Goal: Check status: Check status

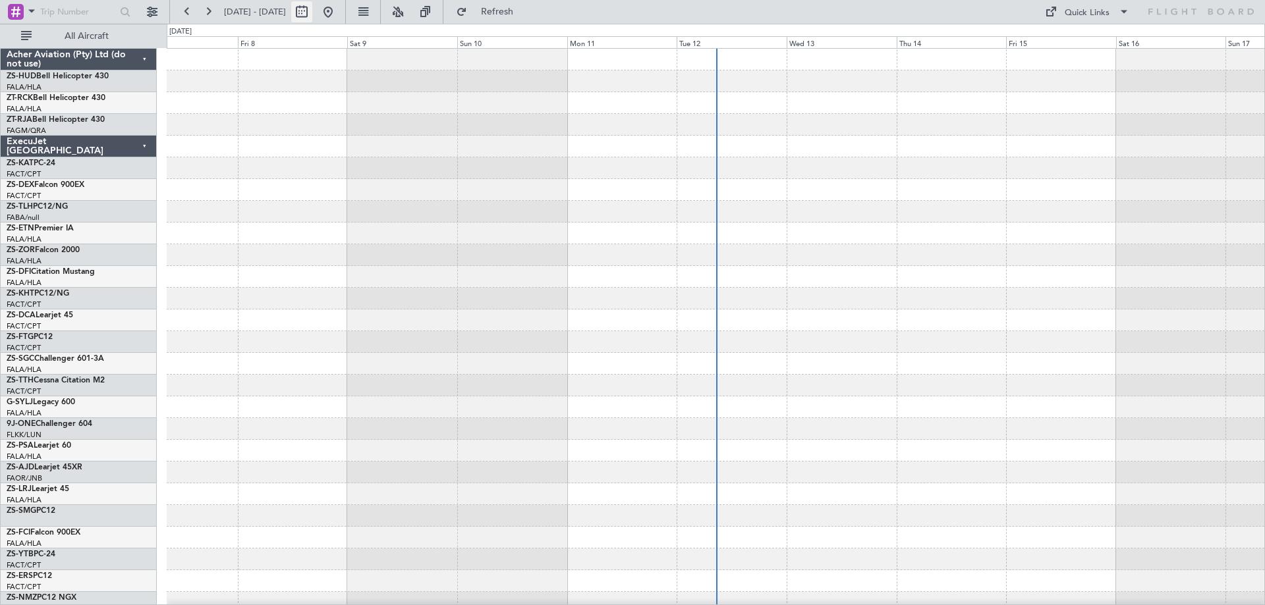
click at [312, 17] on button at bounding box center [301, 11] width 21 height 21
select select "8"
select select "2025"
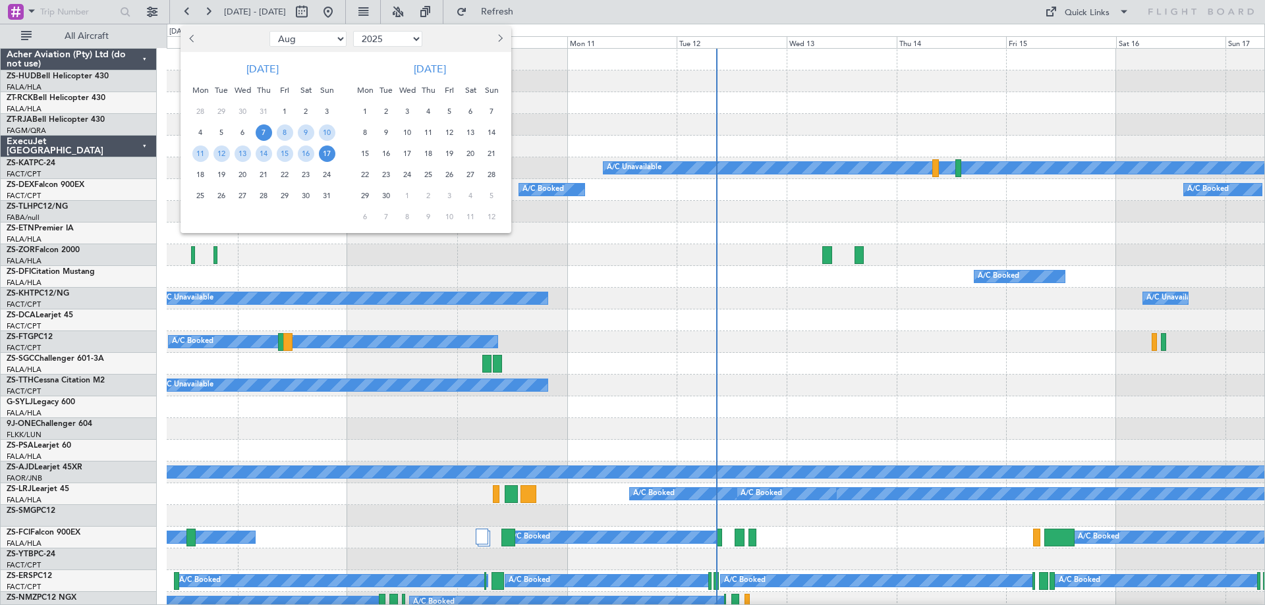
click at [192, 41] on span "Previous month" at bounding box center [194, 38] width 8 height 8
select select "7"
click at [226, 198] on span "29" at bounding box center [221, 196] width 16 height 16
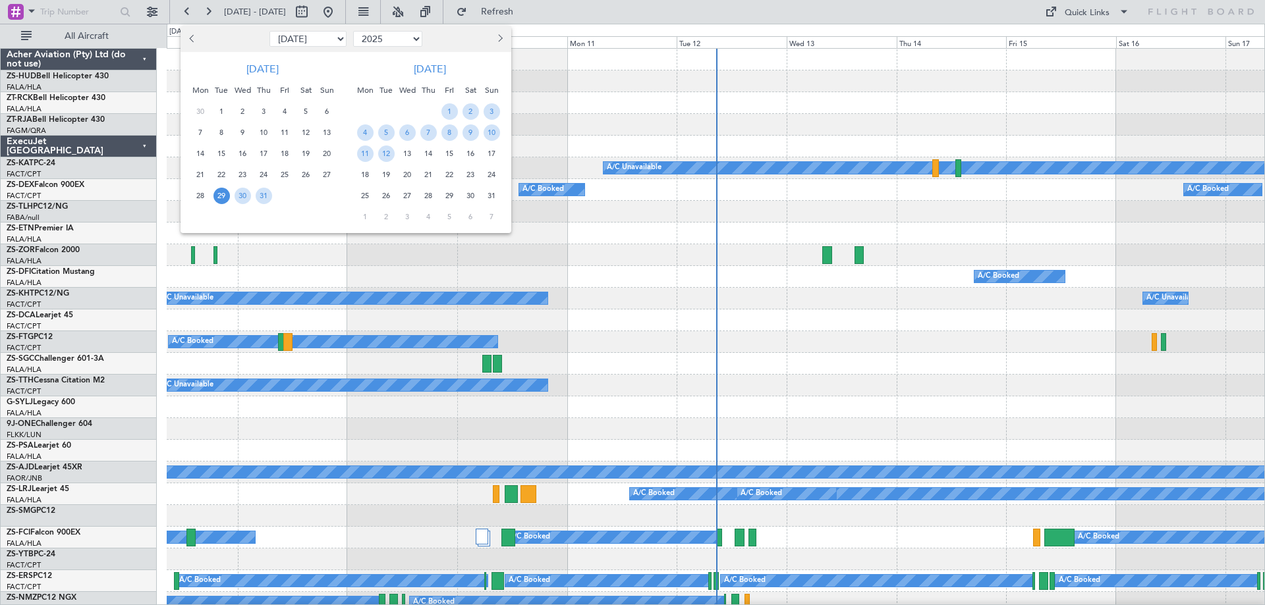
click at [226, 198] on span "29" at bounding box center [221, 196] width 16 height 16
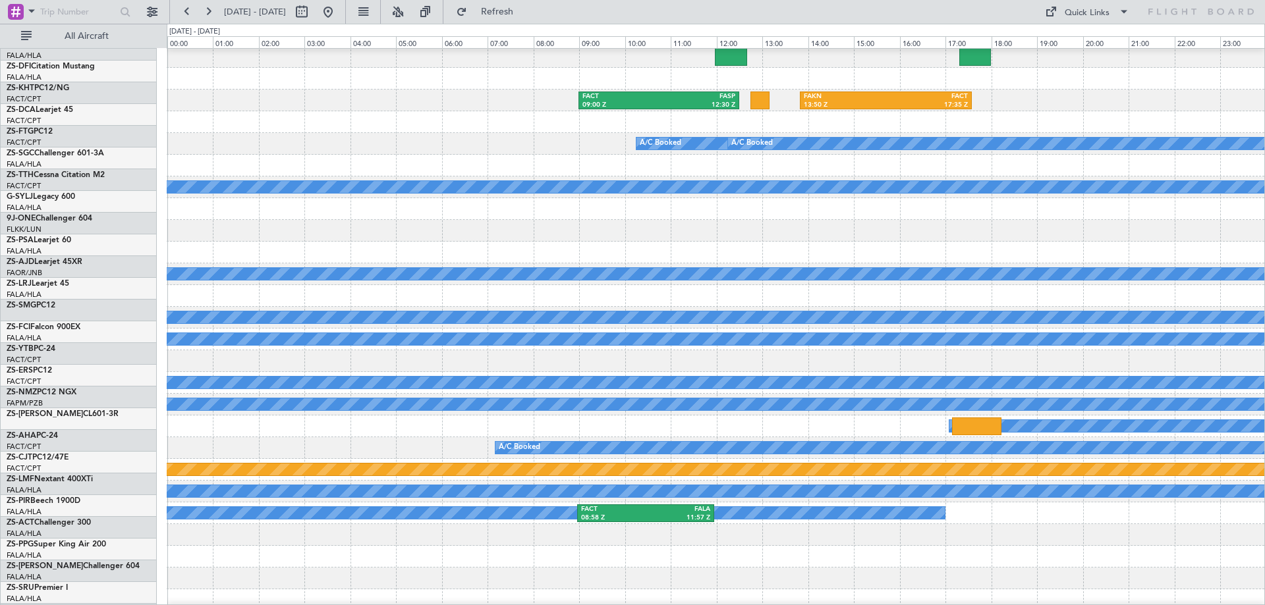
scroll to position [198, 0]
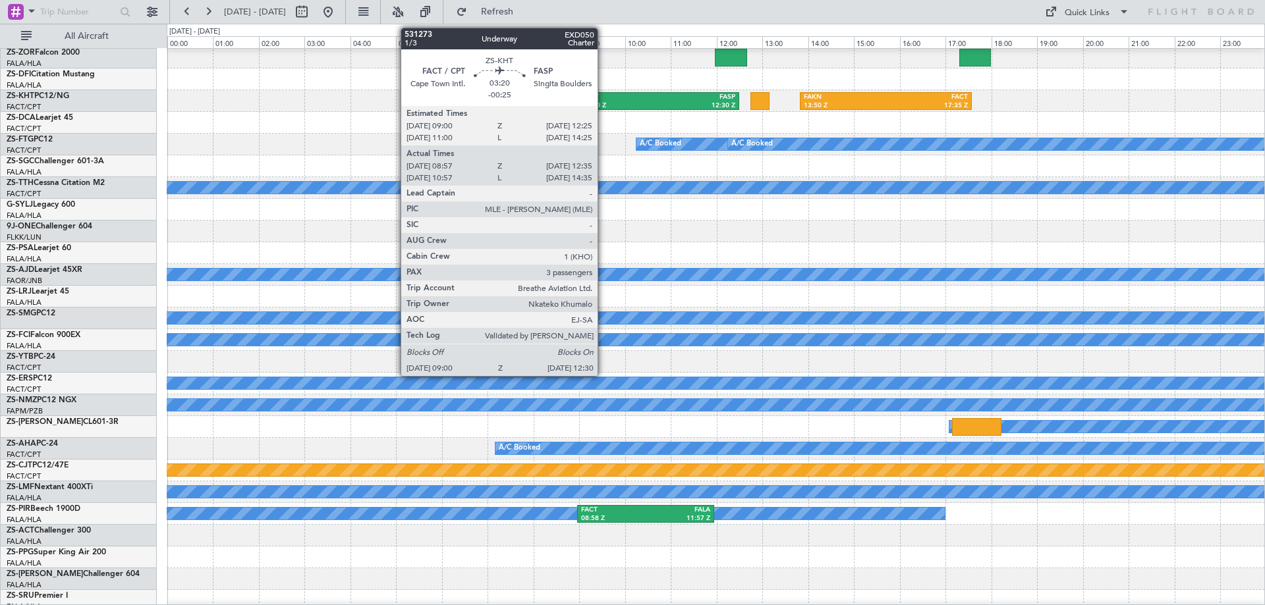
click at [603, 96] on div "FACT" at bounding box center [620, 97] width 76 height 9
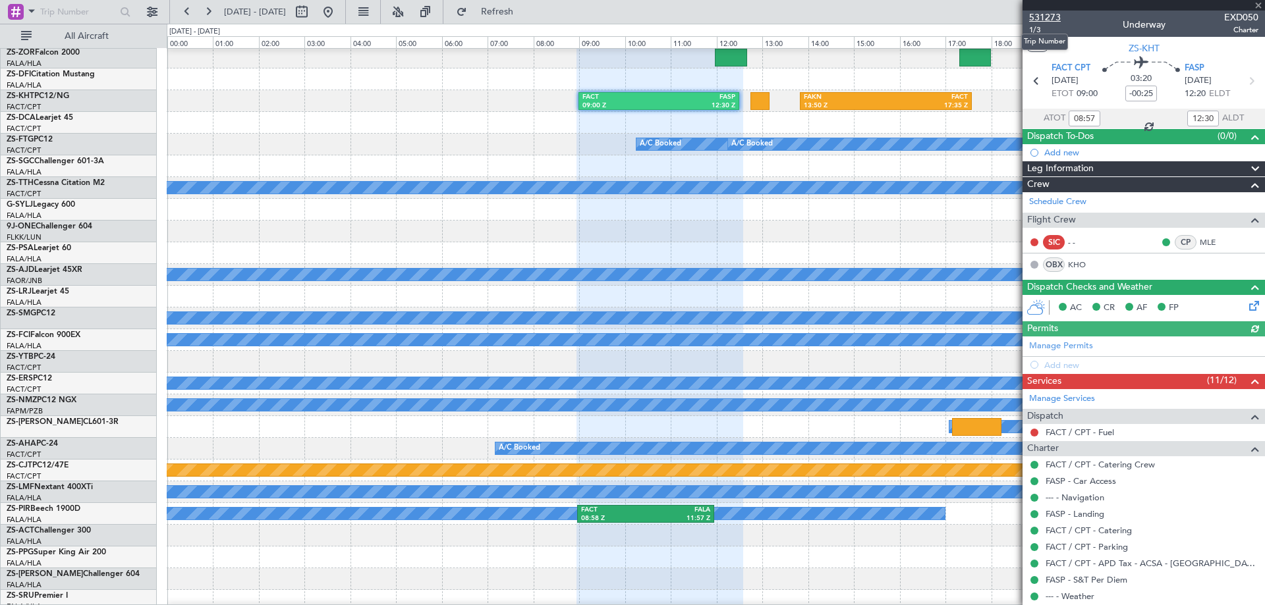
click at [1040, 15] on span "531273" at bounding box center [1045, 18] width 32 height 14
click at [312, 11] on button at bounding box center [301, 11] width 21 height 21
select select "7"
select select "2025"
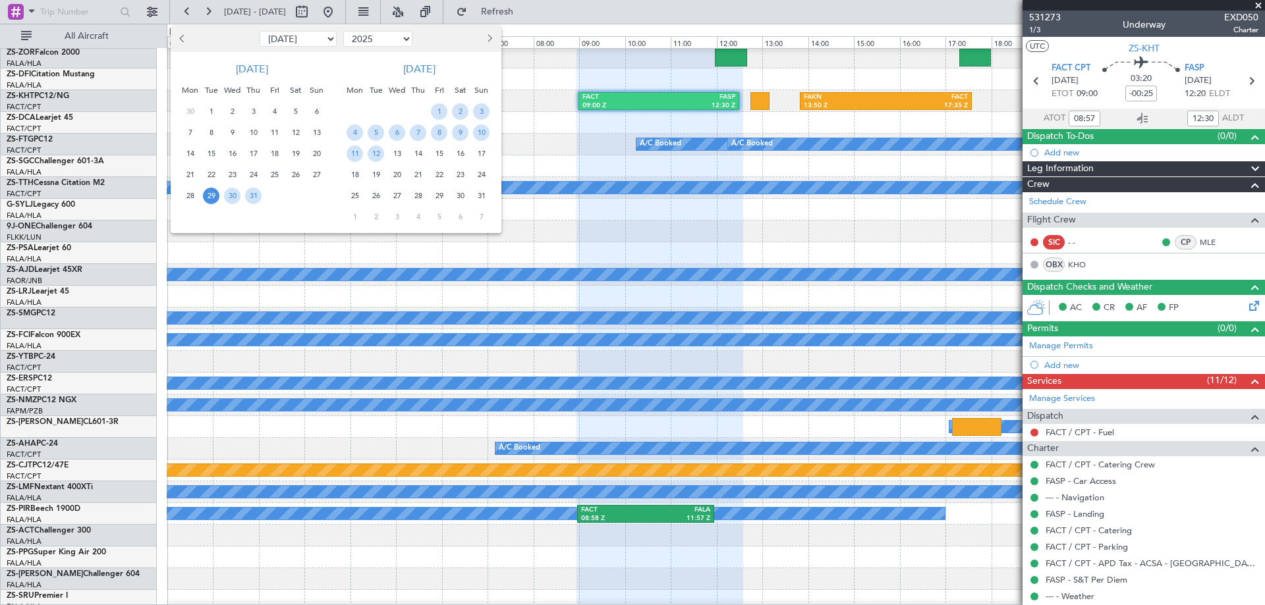
click at [442, 156] on span "15" at bounding box center [439, 154] width 16 height 16
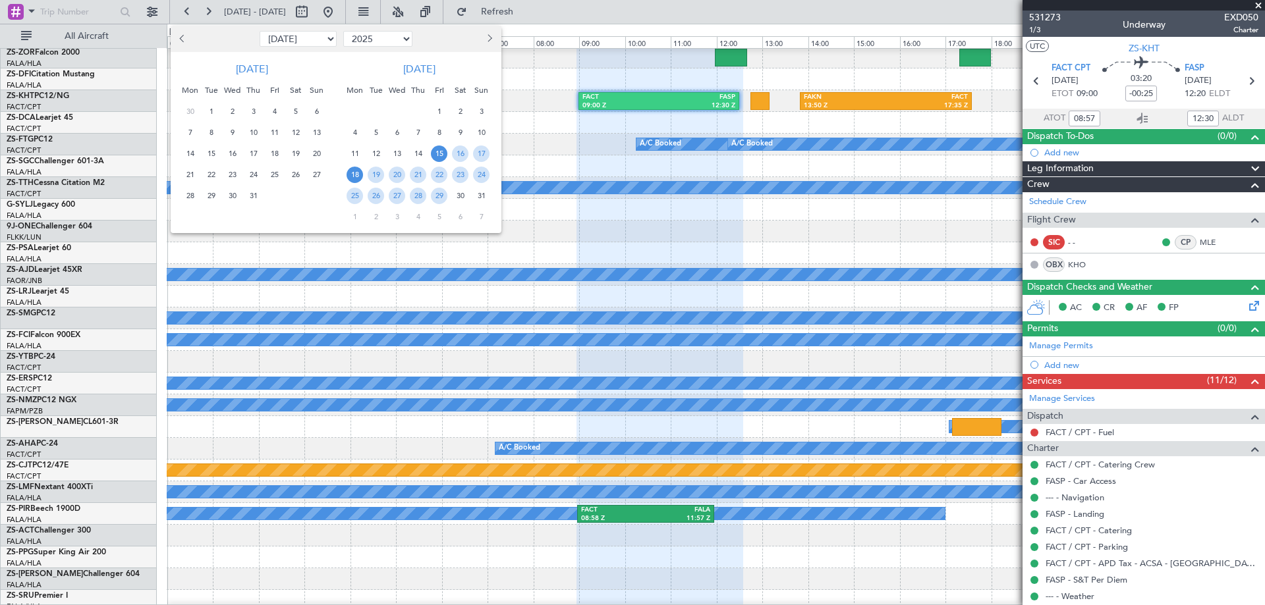
click at [355, 175] on span "18" at bounding box center [355, 175] width 16 height 16
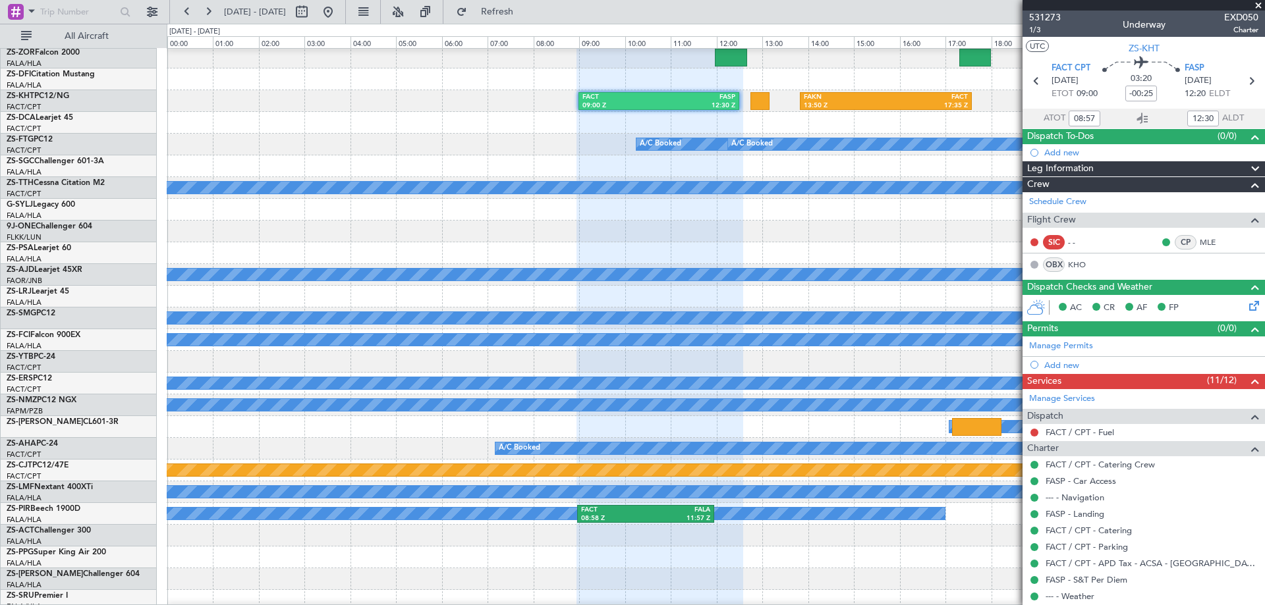
select select "8"
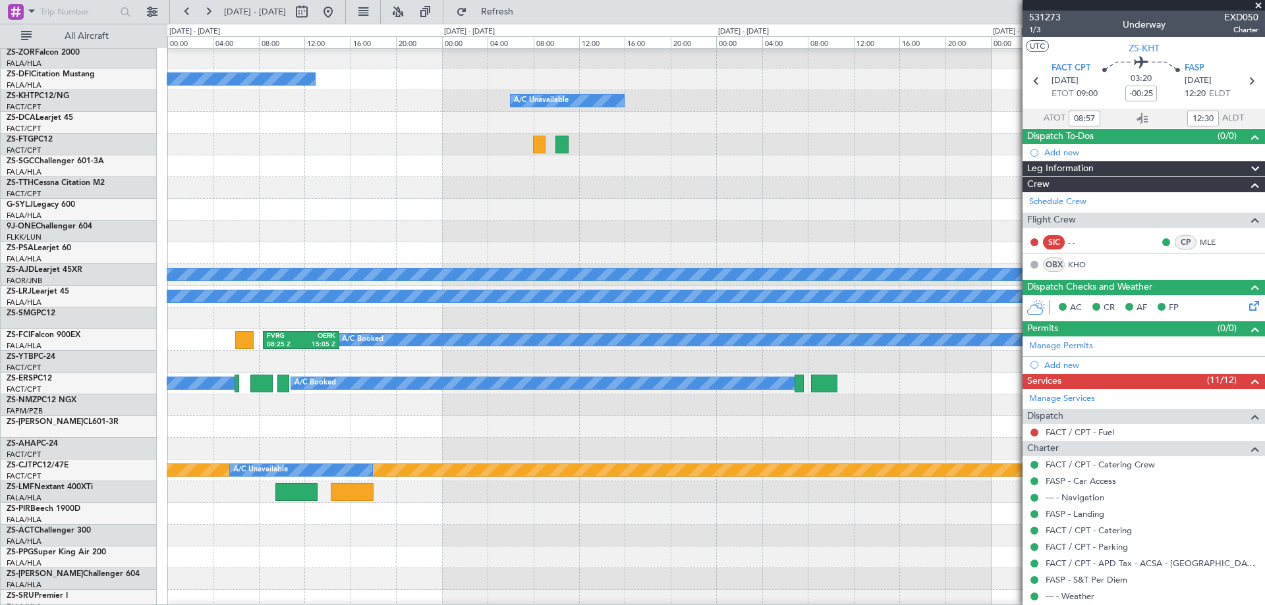
click at [1256, 5] on span at bounding box center [1258, 6] width 13 height 12
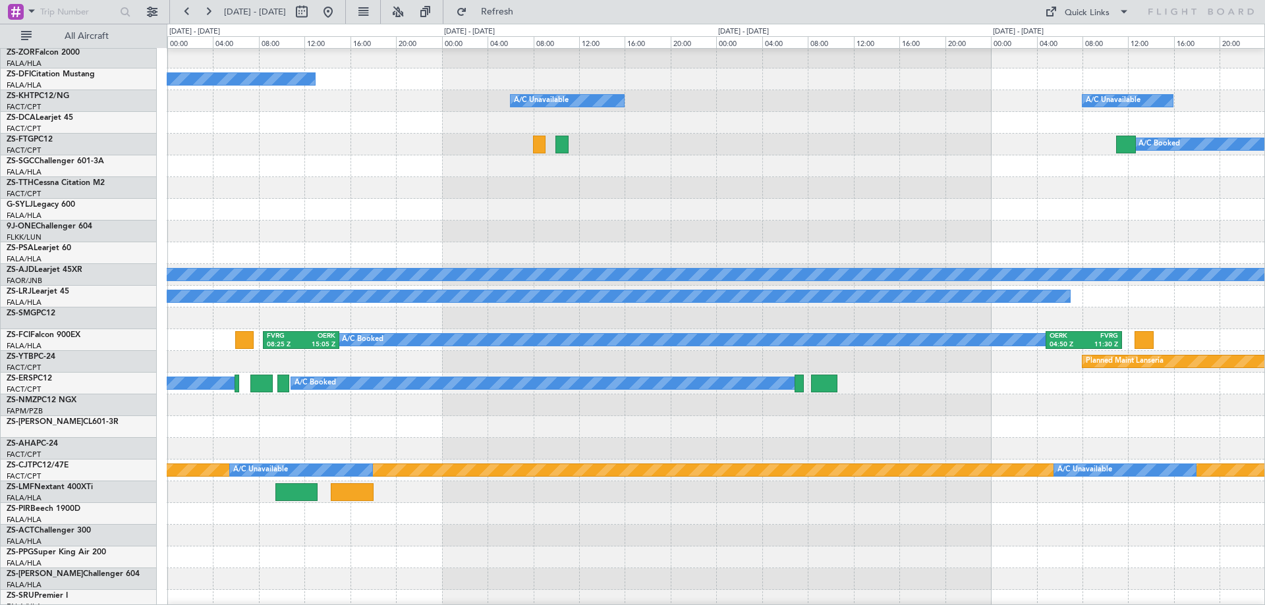
type input "0"
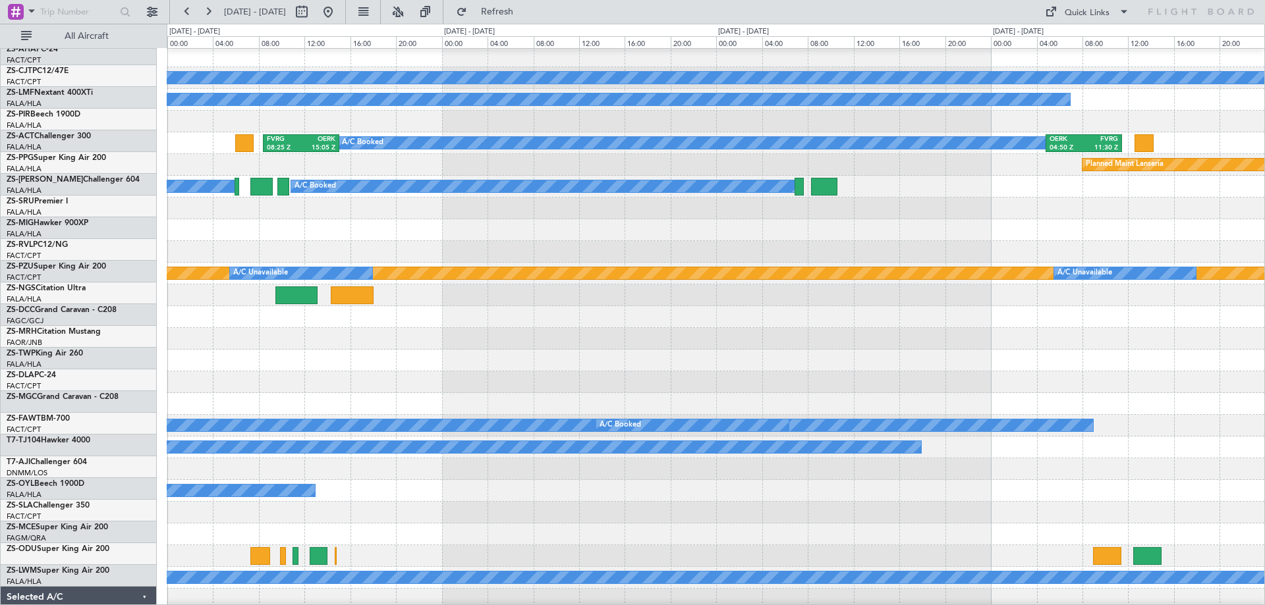
scroll to position [263, 0]
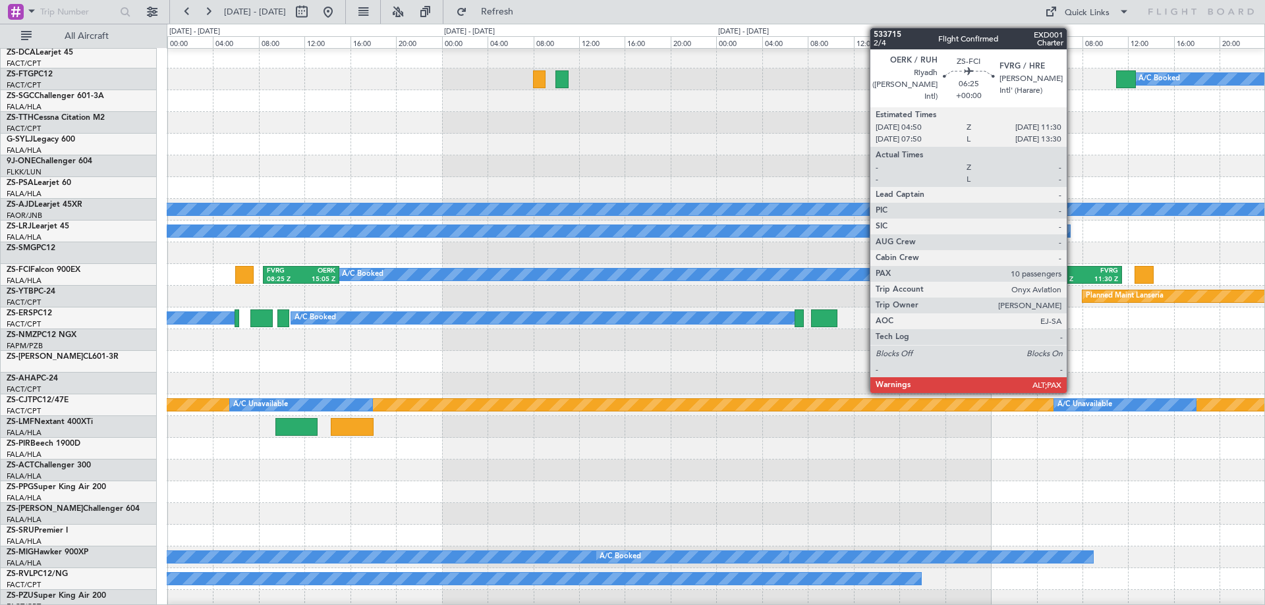
click at [1072, 273] on div "OERK" at bounding box center [1066, 271] width 34 height 9
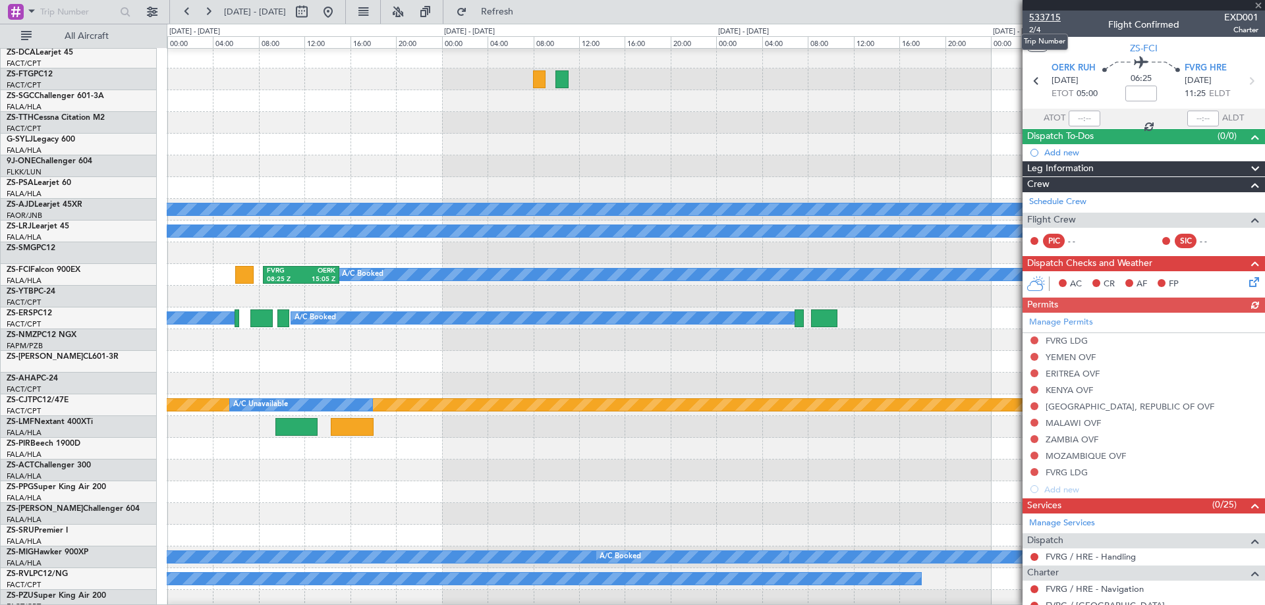
click at [1042, 16] on span "533715" at bounding box center [1045, 18] width 32 height 14
click at [312, 11] on button at bounding box center [301, 11] width 21 height 21
select select "8"
select select "2025"
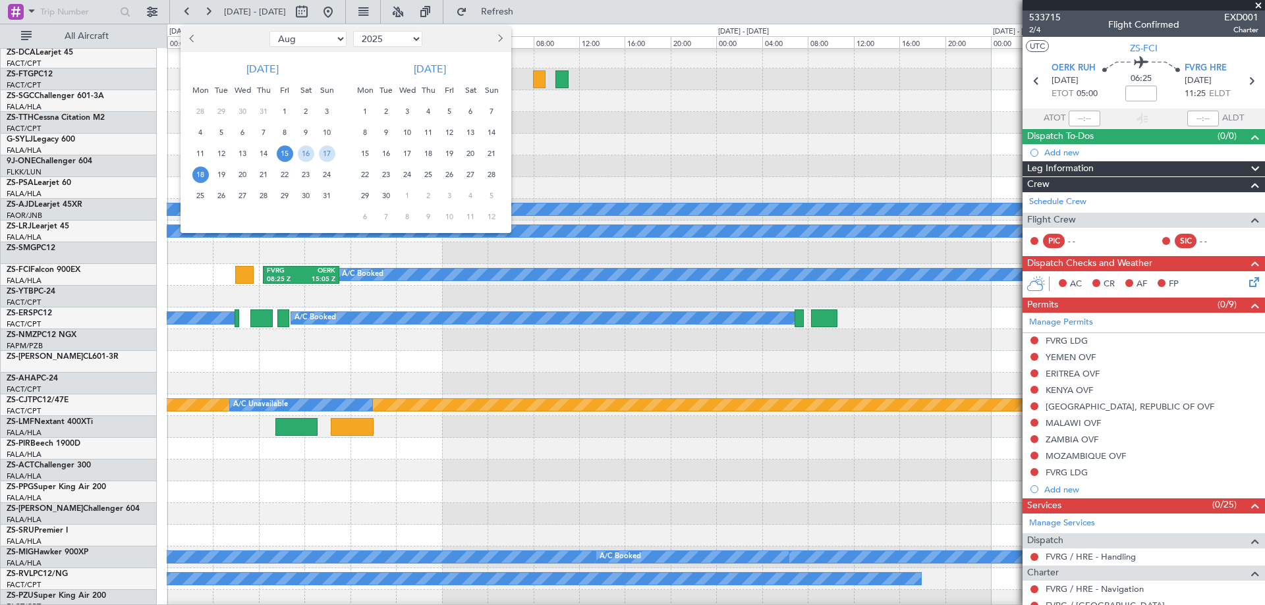
click at [244, 175] on span "20" at bounding box center [243, 175] width 16 height 16
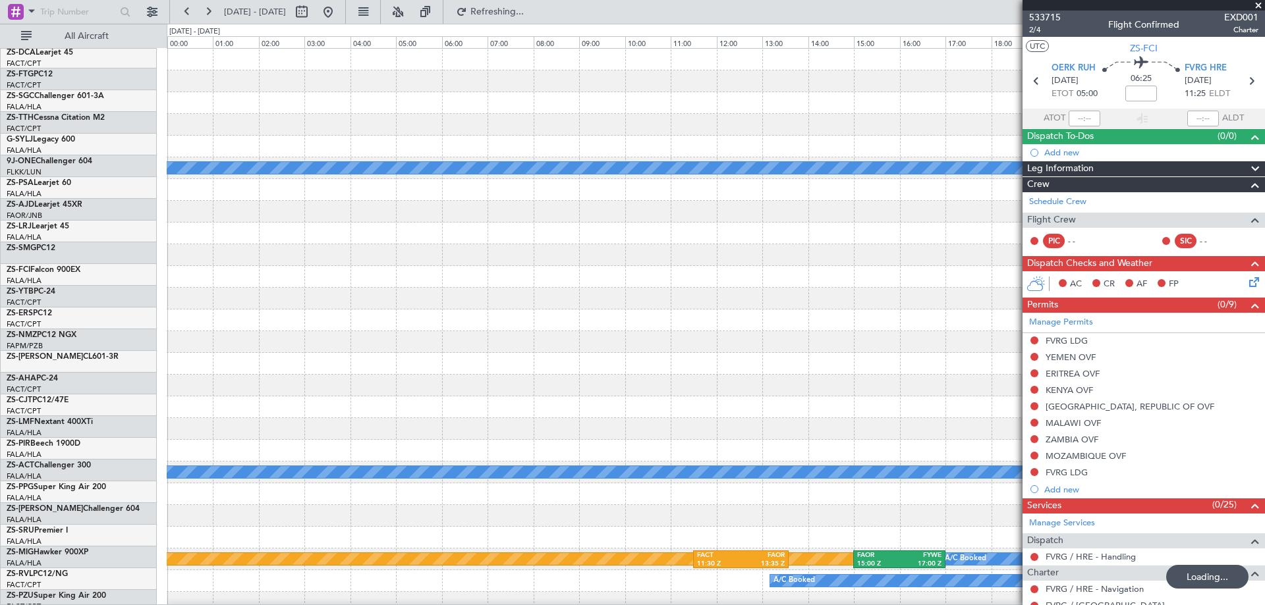
scroll to position [0, 0]
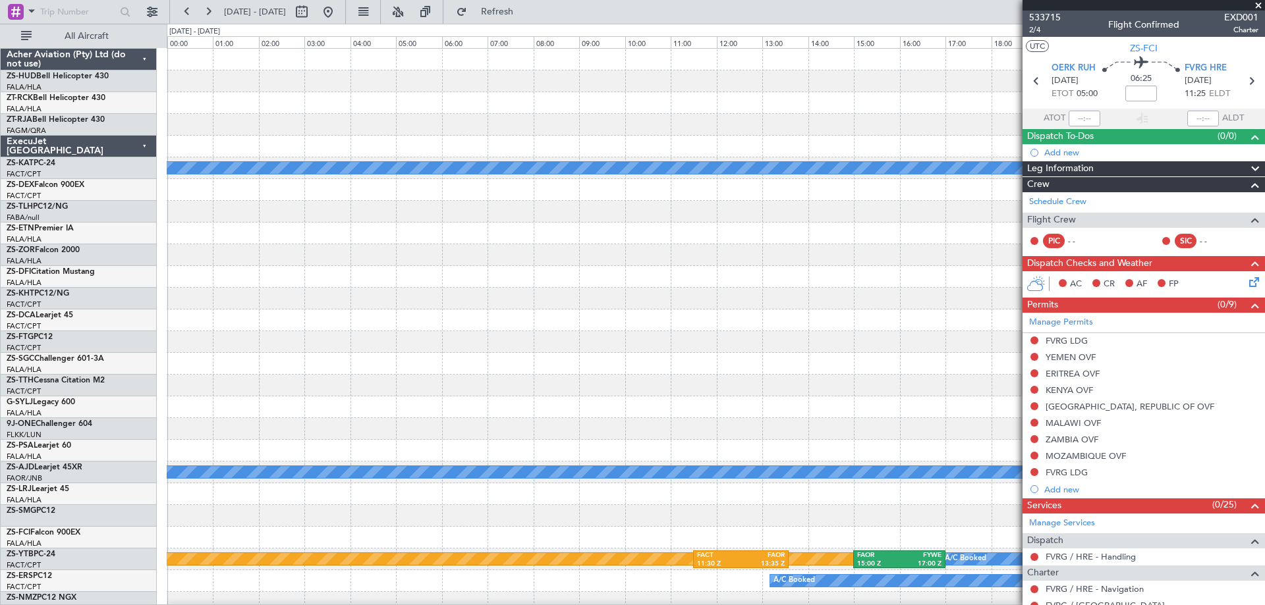
click at [1259, 5] on span at bounding box center [1258, 6] width 13 height 12
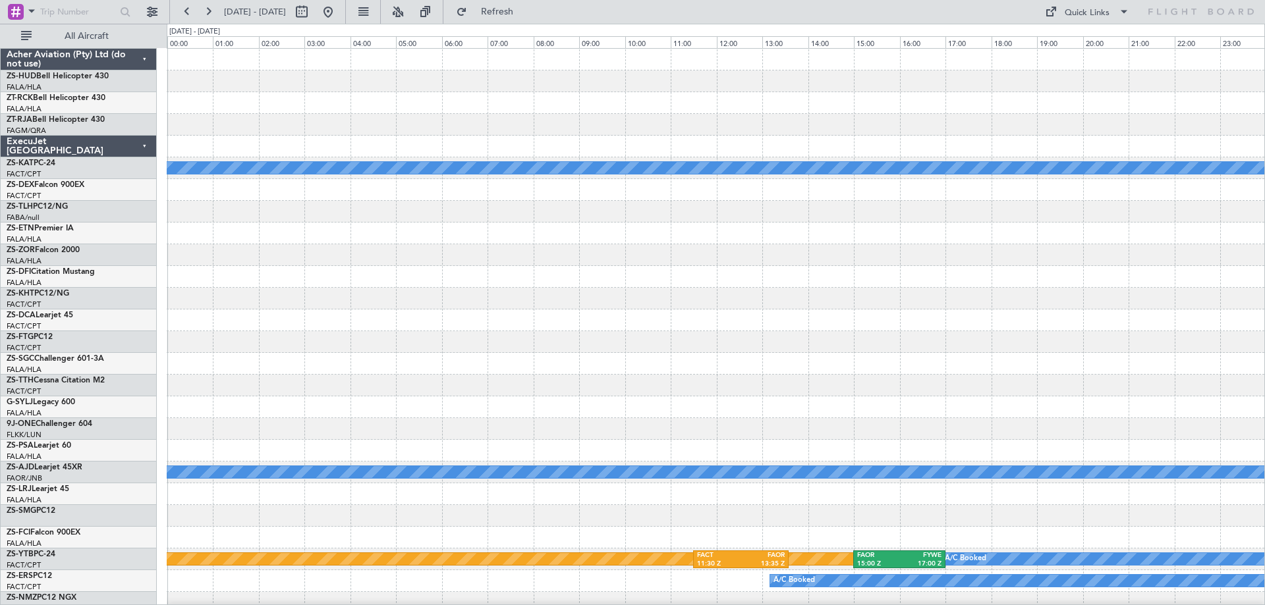
type input "0"
